Goal: Navigation & Orientation: Understand site structure

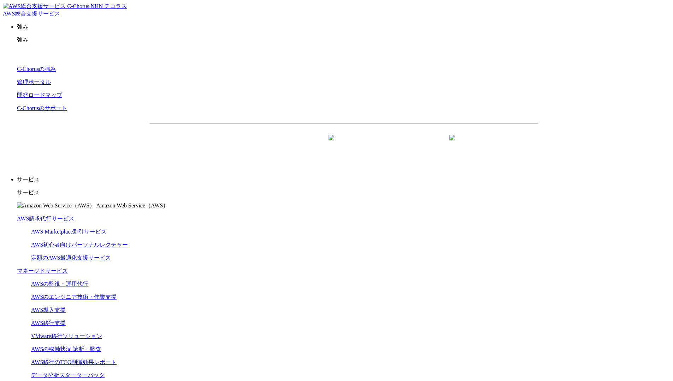
scroll to position [2115, 0]
